Goal: Navigation & Orientation: Find specific page/section

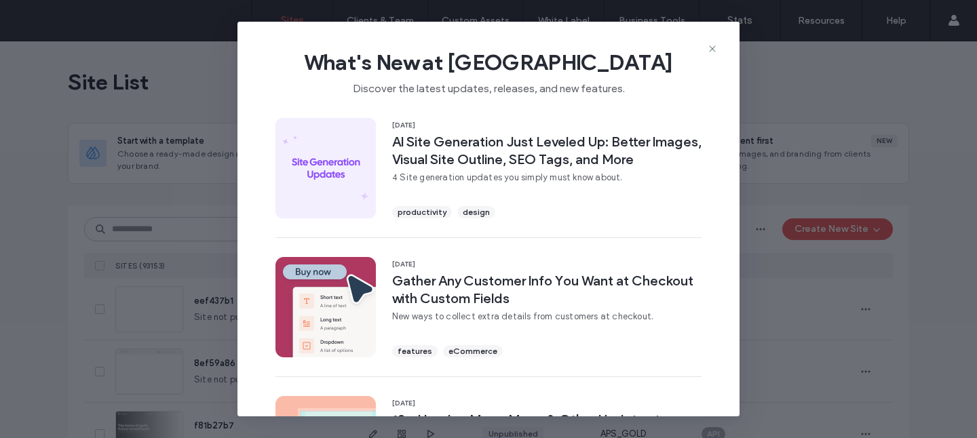
click at [763, 108] on div "What's New at [GEOGRAPHIC_DATA] Discover the latest updates, releases, and new …" at bounding box center [488, 219] width 977 height 438
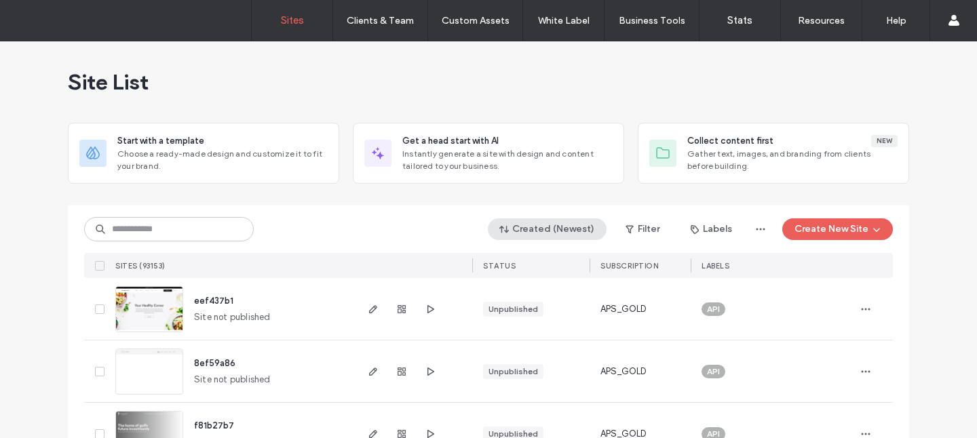
click at [567, 227] on button "Created (Newest)" at bounding box center [547, 229] width 119 height 22
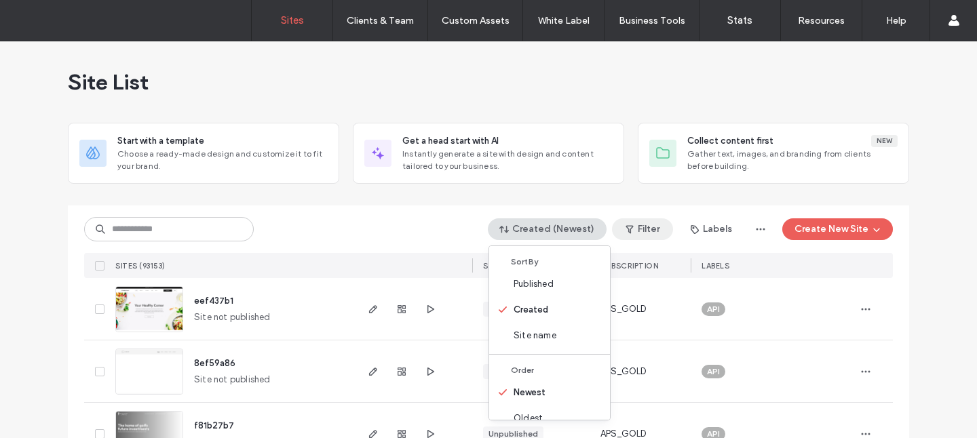
click at [636, 229] on button "Filter" at bounding box center [642, 229] width 61 height 22
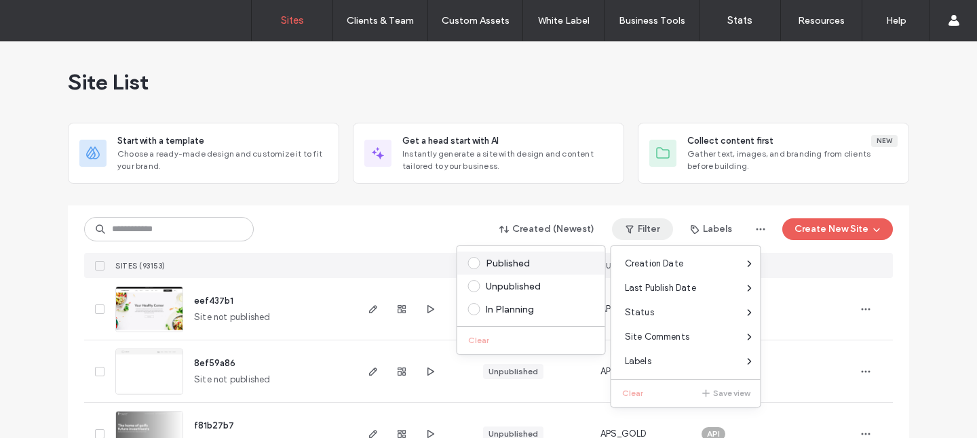
click at [546, 265] on div "Published" at bounding box center [537, 264] width 103 height 12
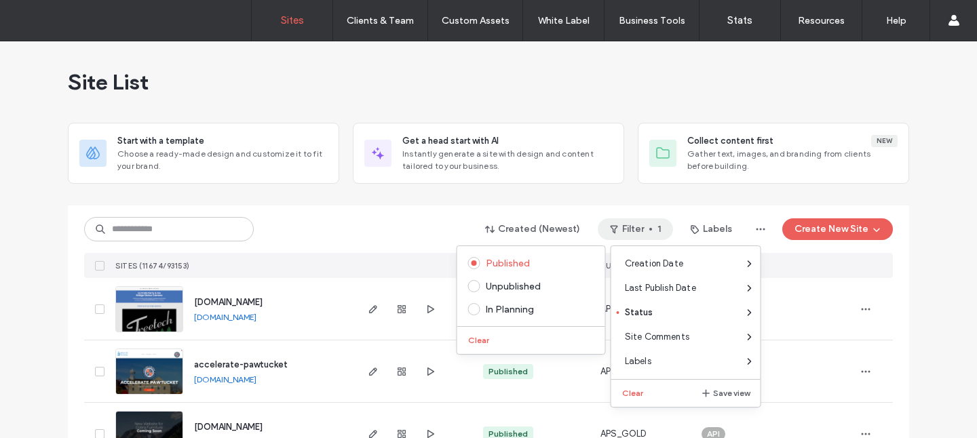
click at [433, 206] on div "Created (Newest) Filter 1 Labels Create New Site SITES (11674/93153) STATUS SUB…" at bounding box center [488, 242] width 809 height 73
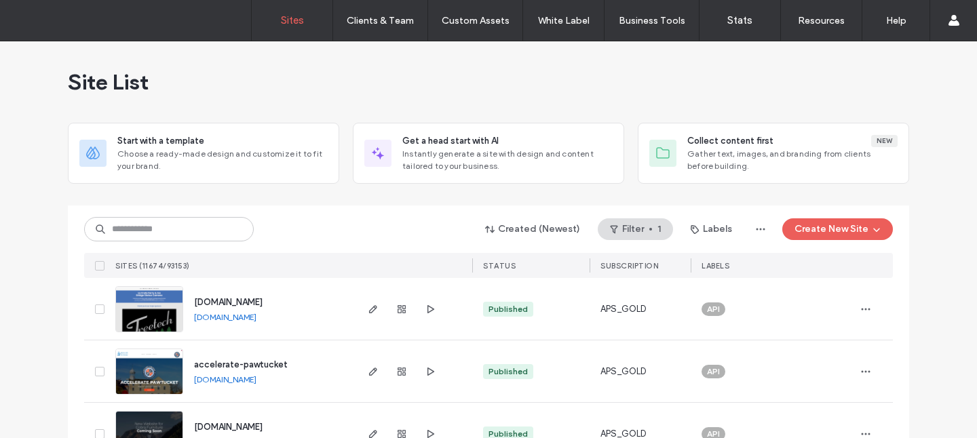
click at [433, 206] on div "Created (Newest) Filter 1 Labels Create New Site SITES (11674/93153) STATUS SUB…" at bounding box center [488, 242] width 809 height 73
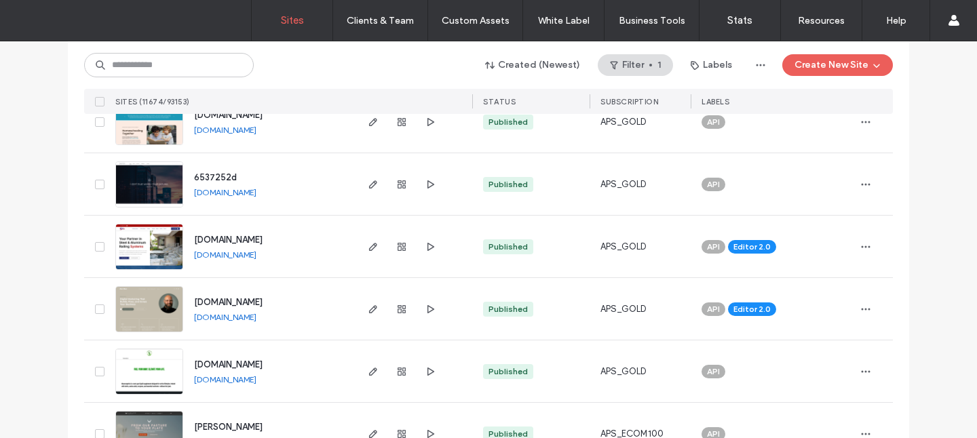
scroll to position [814, 0]
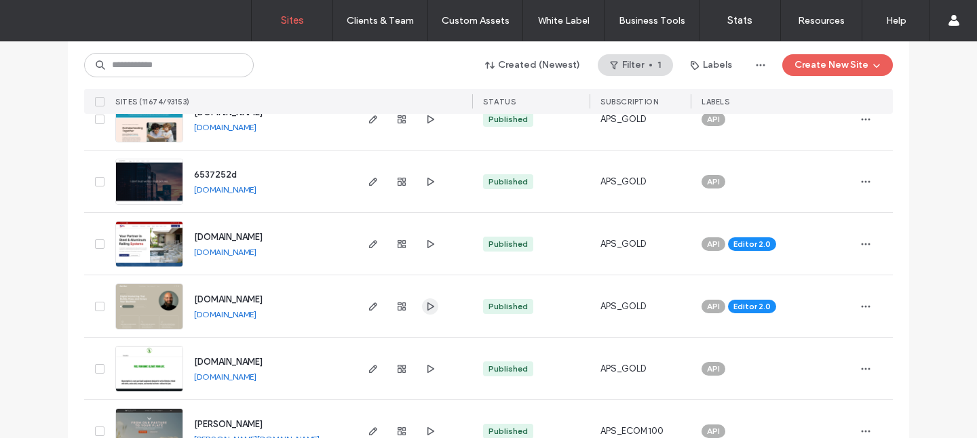
click at [427, 302] on use "button" at bounding box center [430, 306] width 7 height 8
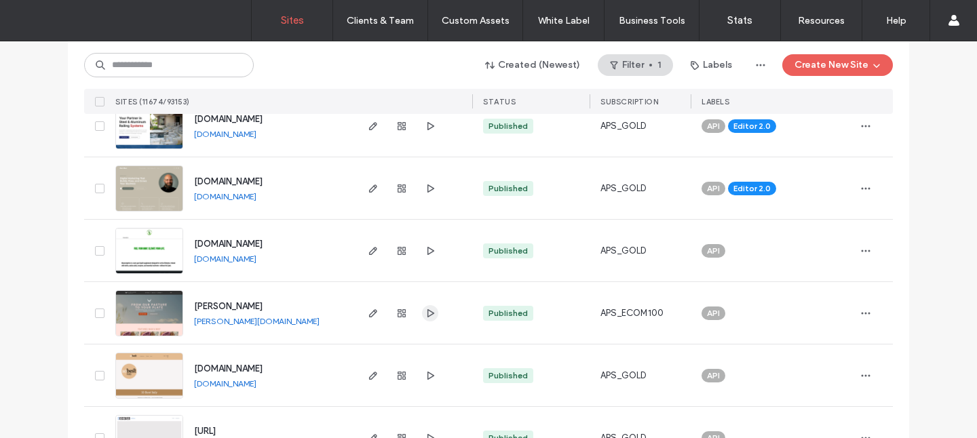
scroll to position [936, 0]
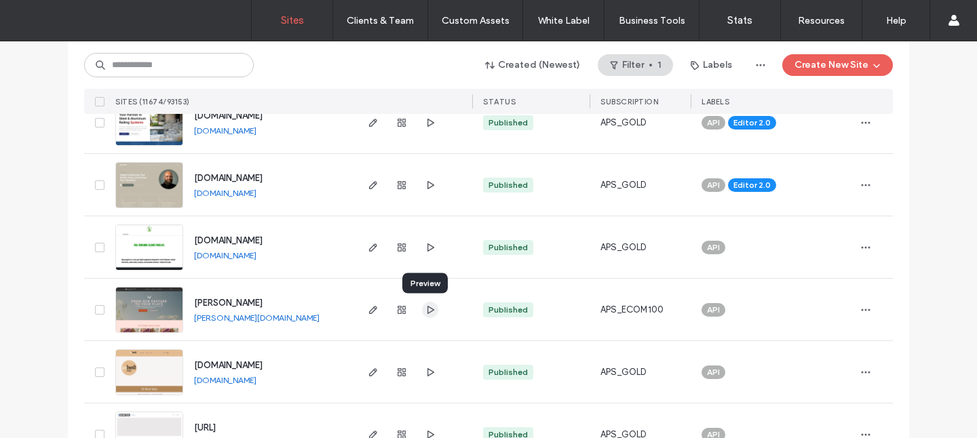
click at [428, 311] on icon "button" at bounding box center [430, 310] width 11 height 11
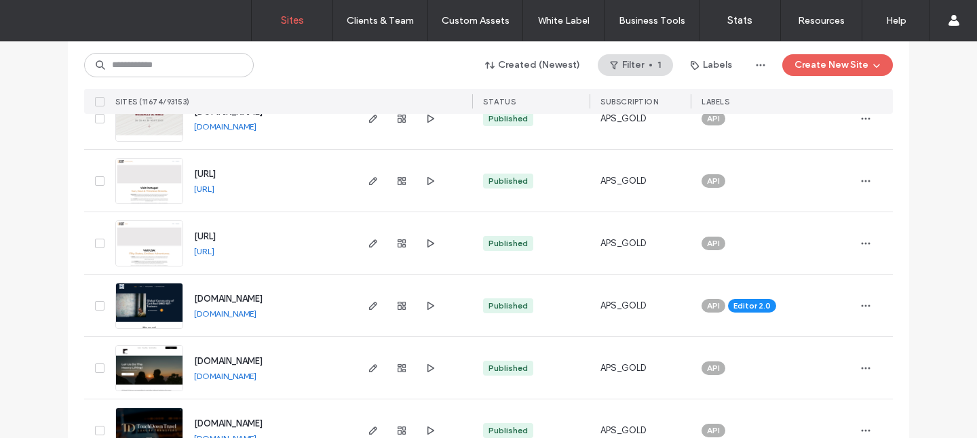
scroll to position [1503, 0]
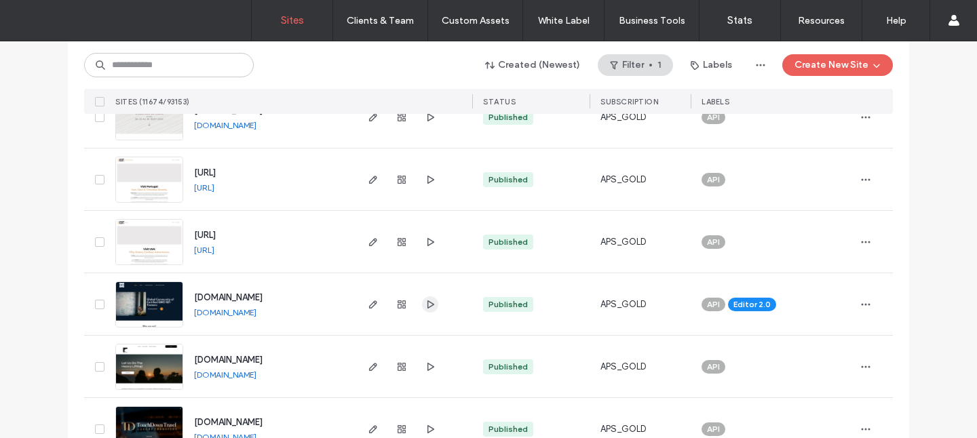
click at [425, 305] on icon "button" at bounding box center [430, 304] width 11 height 11
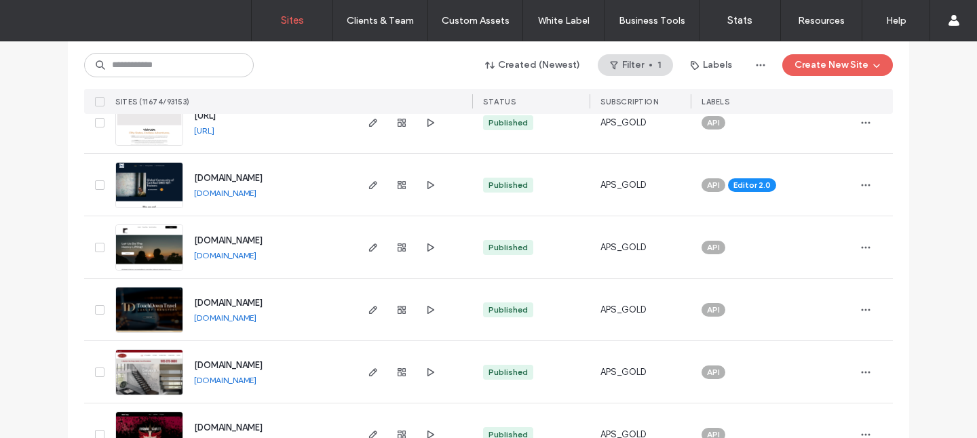
scroll to position [1662, 0]
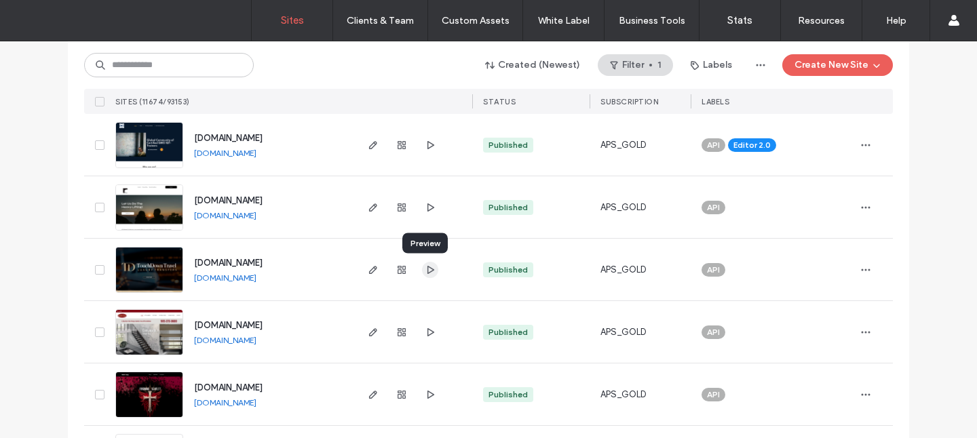
click at [427, 271] on use "button" at bounding box center [430, 269] width 7 height 8
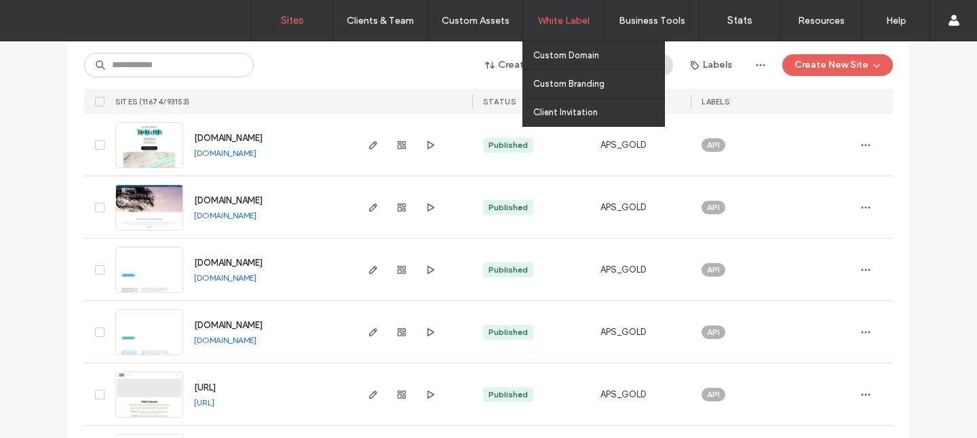
scroll to position [3414, 0]
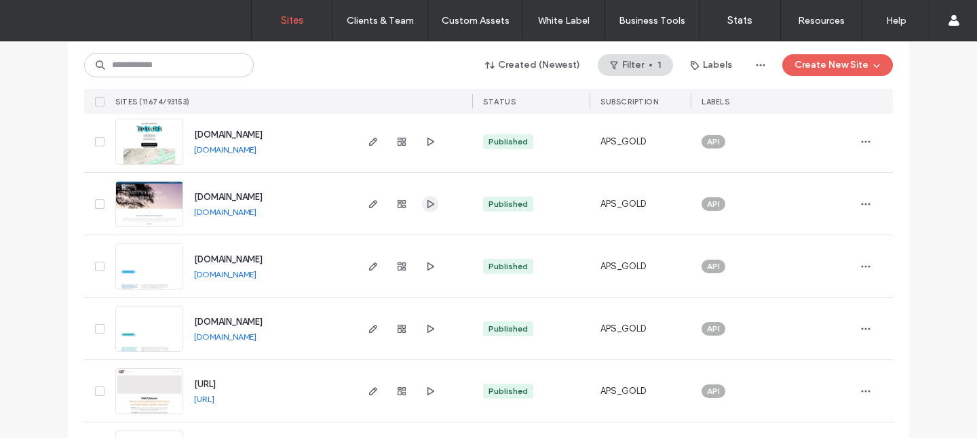
click at [425, 199] on icon "button" at bounding box center [430, 204] width 11 height 11
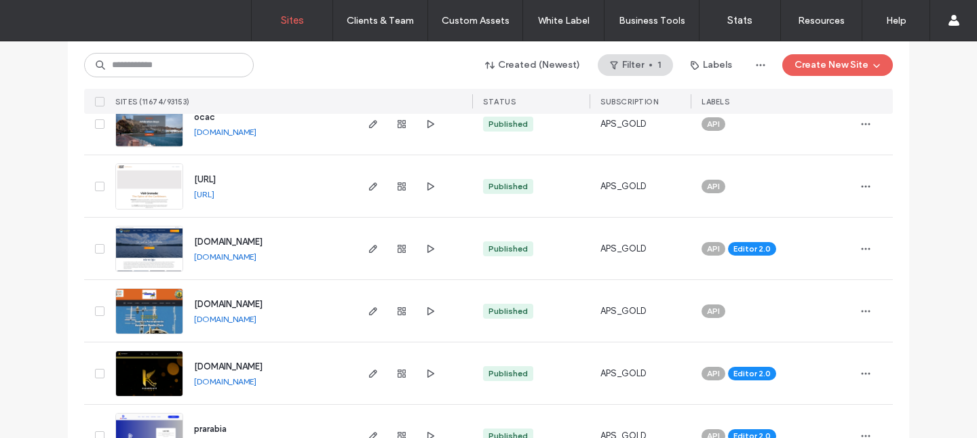
scroll to position [4504, 0]
